Goal: Task Accomplishment & Management: Use online tool/utility

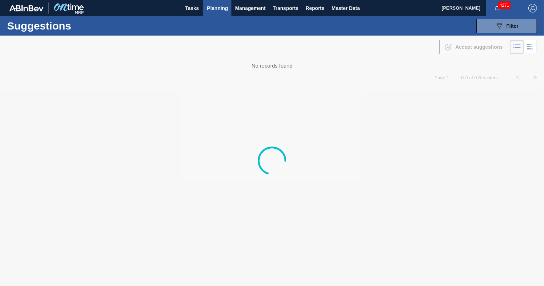
type from "[DATE]"
type to "[DATE]"
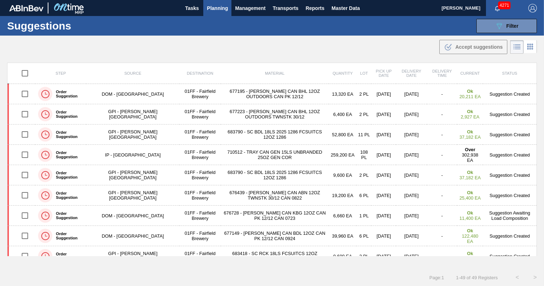
click at [219, 7] on span "Planning" at bounding box center [217, 8] width 21 height 9
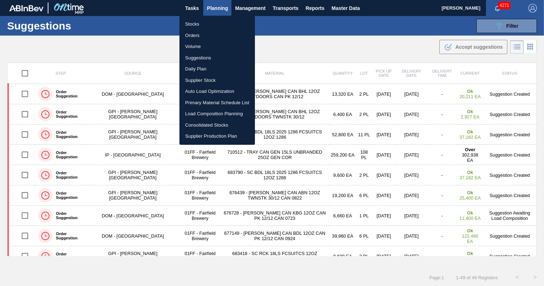
click at [210, 113] on li "Load Composition Planning" at bounding box center [216, 113] width 75 height 11
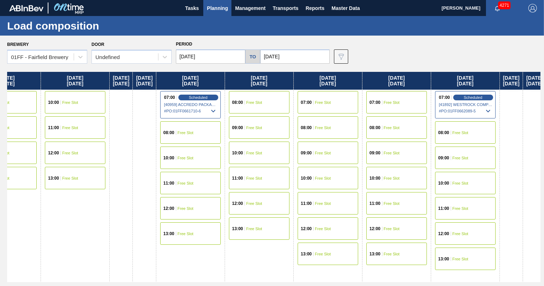
scroll to position [0, 157]
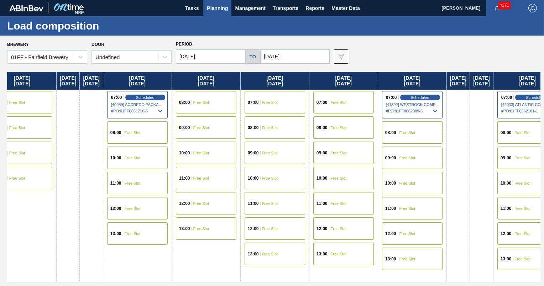
drag, startPoint x: 362, startPoint y: 84, endPoint x: 196, endPoint y: 85, distance: 166.3
click at [196, 85] on div "[DATE] 07:00 Free Slot 08:00 Free Slot 09:00 Free Slot 10:00 Free Slot 11:00 Fr…" at bounding box center [273, 177] width 533 height 210
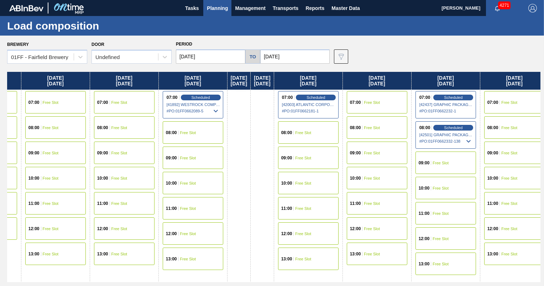
drag, startPoint x: 347, startPoint y: 81, endPoint x: 98, endPoint y: 82, distance: 249.5
click at [98, 82] on div "[DATE] 07:00 Free Slot 08:00 Free Slot 09:00 Free Slot 10:00 Free Slot 11:00 Fr…" at bounding box center [273, 177] width 533 height 210
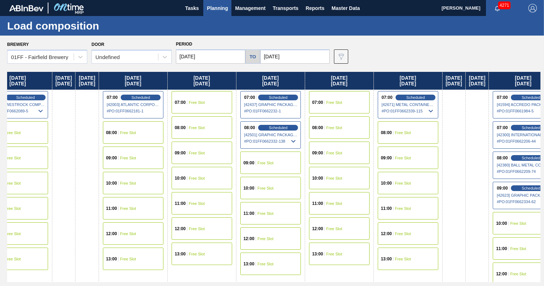
drag, startPoint x: 383, startPoint y: 84, endPoint x: 219, endPoint y: 89, distance: 163.8
click at [219, 89] on div "[DATE] 07:00 Free Slot 08:00 Free Slot 09:00 Free Slot 10:00 Free Slot 11:00 Fr…" at bounding box center [273, 177] width 533 height 210
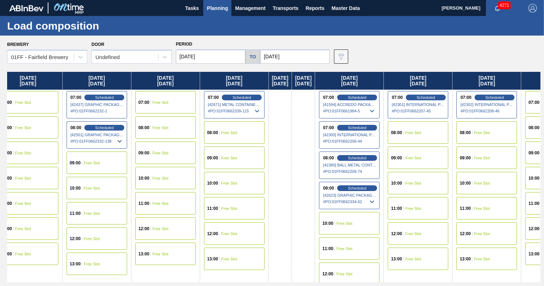
scroll to position [0, 743]
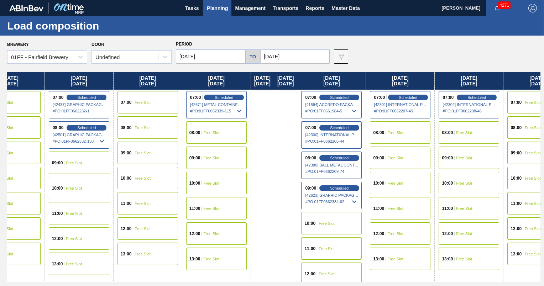
drag, startPoint x: 439, startPoint y: 85, endPoint x: 253, endPoint y: 77, distance: 185.7
click at [253, 77] on div "[DATE] 07:00 Free Slot 08:00 Free Slot 09:00 Free Slot 10:00 Free Slot 11:00 Fr…" at bounding box center [273, 177] width 533 height 210
click at [358, 200] on icon at bounding box center [354, 202] width 9 height 9
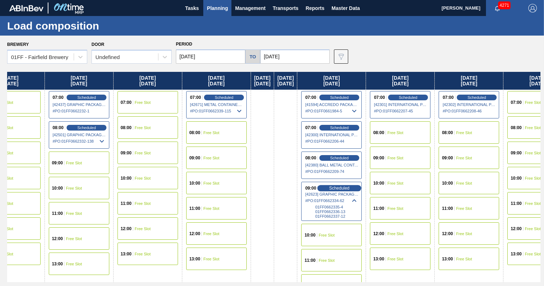
click at [350, 188] on span "Scheduled" at bounding box center [339, 188] width 20 height 5
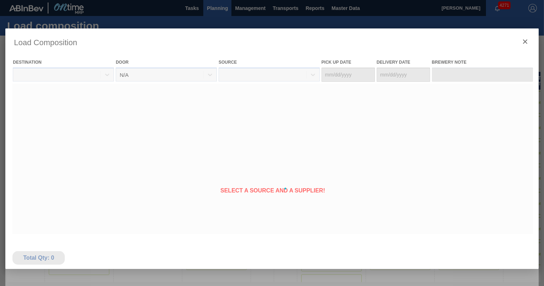
type Date "[DATE]"
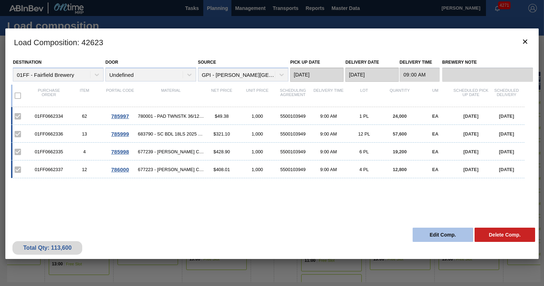
click at [443, 238] on button "Edit Comp." at bounding box center [443, 235] width 61 height 14
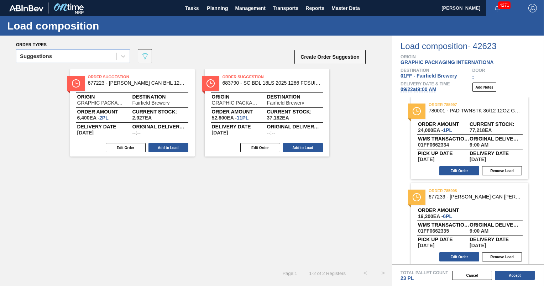
scroll to position [6, 0]
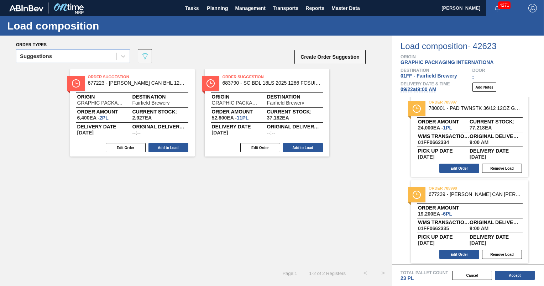
click at [472, 208] on span "Order amount" at bounding box center [469, 208] width 103 height 4
click at [462, 252] on button "Edit Order" at bounding box center [459, 254] width 40 height 9
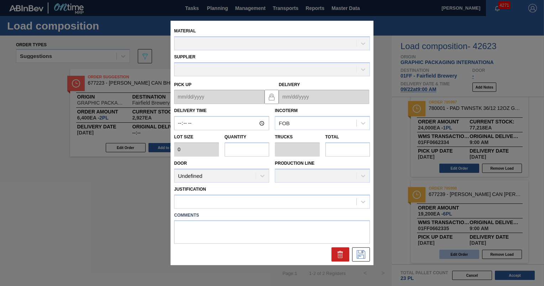
type input "09:00:00"
type input "3,200"
type input "6"
type input "0.231"
type input "19,200"
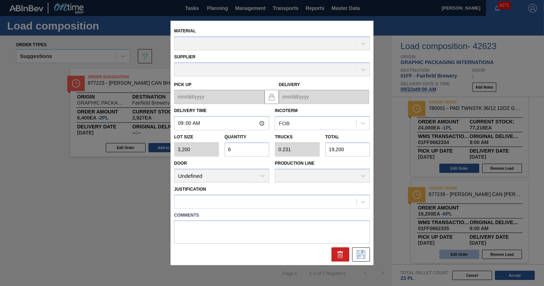
type up "[DATE]"
type input "[DATE]"
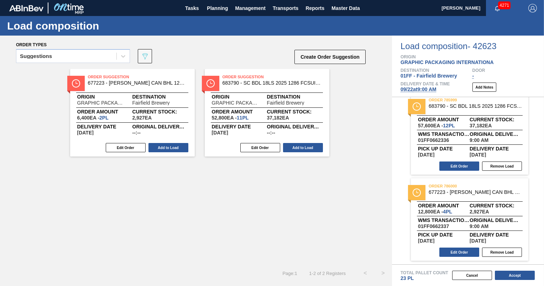
scroll to position [0, 0]
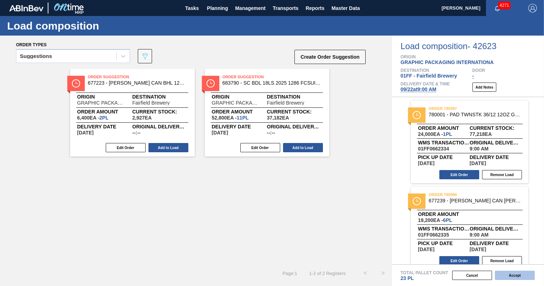
click at [509, 277] on button "Accept" at bounding box center [515, 275] width 40 height 9
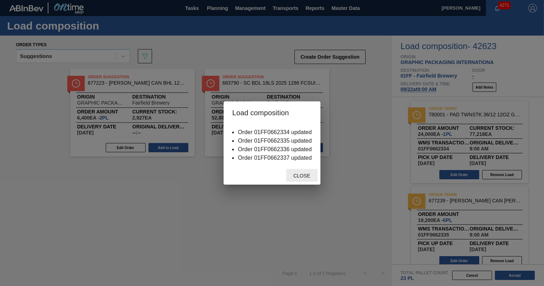
click at [312, 178] on span "Close" at bounding box center [302, 176] width 28 height 6
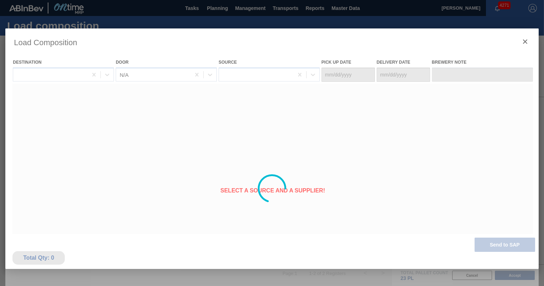
type Date "[DATE]"
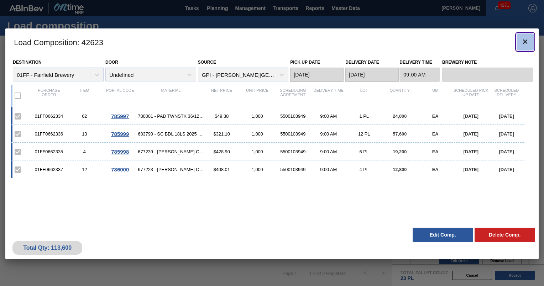
click at [524, 47] on clb-icon "botão de ícone" at bounding box center [525, 42] width 9 height 10
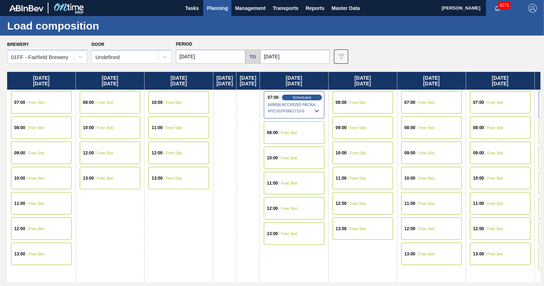
click at [220, 10] on span "Planning" at bounding box center [217, 8] width 21 height 9
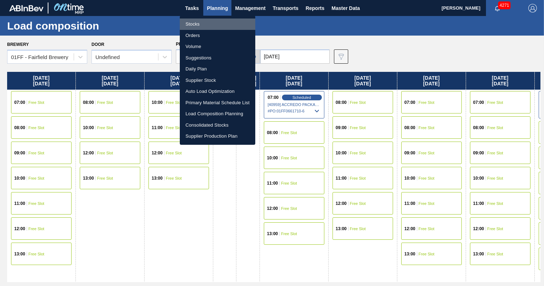
click at [192, 23] on li "Stocks" at bounding box center [217, 24] width 75 height 11
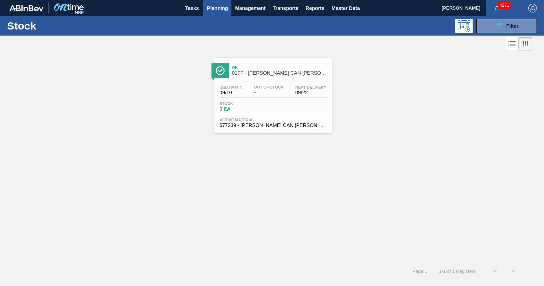
click at [514, 199] on div "Ok 01FF - [PERSON_NAME] CAN [PERSON_NAME] 12OZ HOLIDAY TWNSTK 30/12 Below Min 0…" at bounding box center [272, 158] width 544 height 210
click at [486, 23] on button "089F7B8B-B2A5-4AFE-B5C0-19BA573D28AC Filter" at bounding box center [506, 26] width 61 height 14
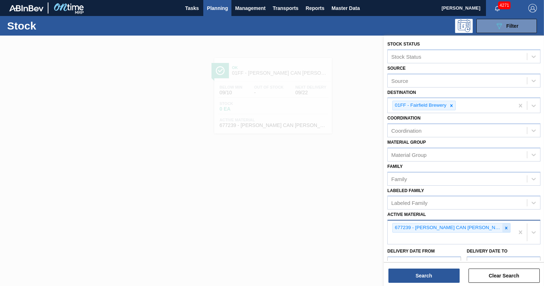
click at [505, 227] on icon at bounding box center [506, 228] width 2 height 2
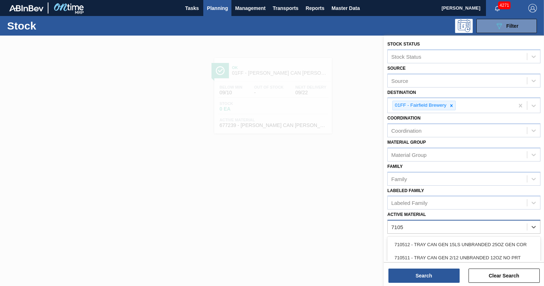
type Material "71051"
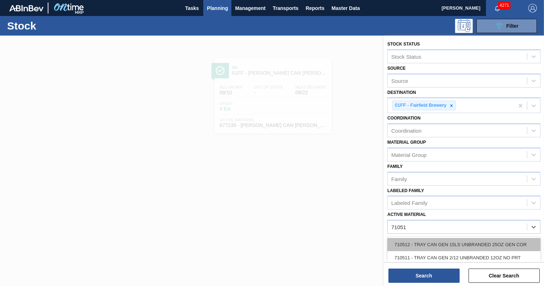
click at [472, 242] on div "710512 - TRAY CAN GEN 15LS UNBRANDED 25OZ GEN COR" at bounding box center [463, 244] width 153 height 13
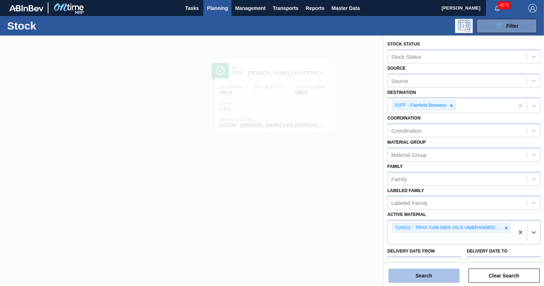
click at [433, 281] on button "Search" at bounding box center [423, 276] width 71 height 14
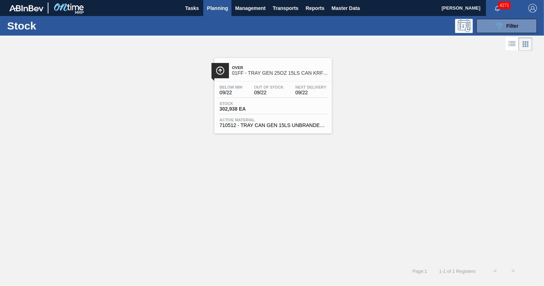
click at [313, 112] on div "Stock 302,938 EA" at bounding box center [273, 107] width 110 height 13
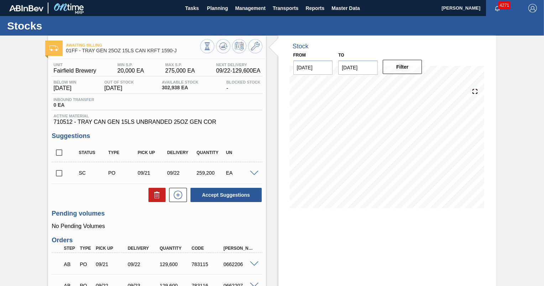
click at [520, 93] on div "Awaiting Billing 01FF - TRAY GEN 25OZ 15LS CAN KRFT 1590-J Unit Fairfield Brewe…" at bounding box center [272, 206] width 544 height 340
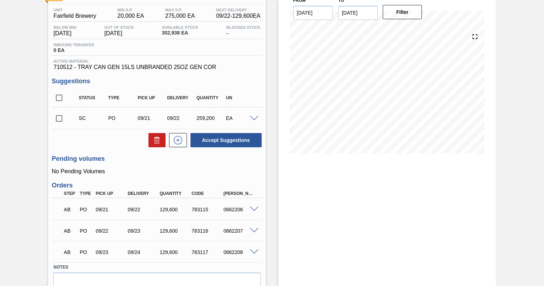
scroll to position [52, 0]
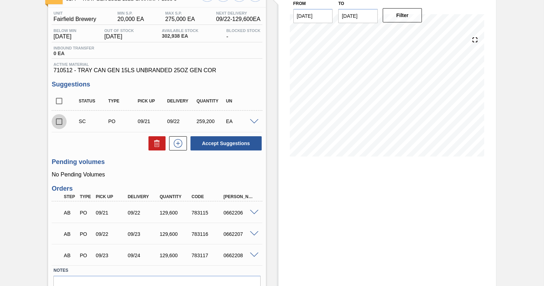
click at [57, 120] on input "checkbox" at bounding box center [59, 121] width 15 height 15
click at [157, 142] on icon at bounding box center [157, 143] width 9 height 9
checkbox input "false"
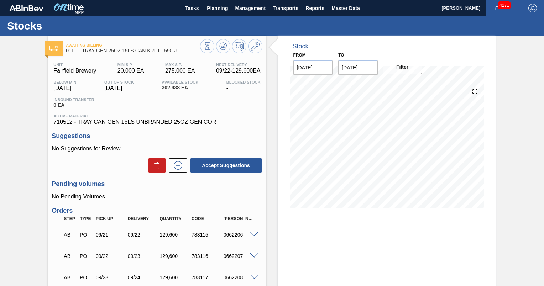
scroll to position [0, 0]
click at [216, 46] on button at bounding box center [223, 46] width 14 height 14
